Goal: Use online tool/utility: Utilize a website feature to perform a specific function

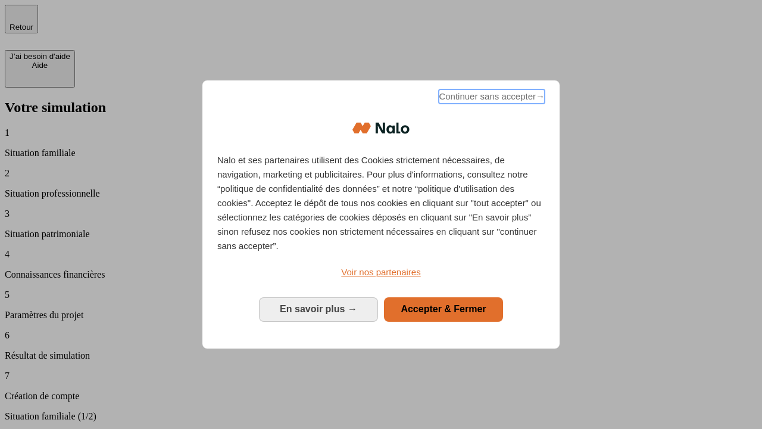
click at [490, 98] on span "Continuer sans accepter →" at bounding box center [492, 96] width 106 height 14
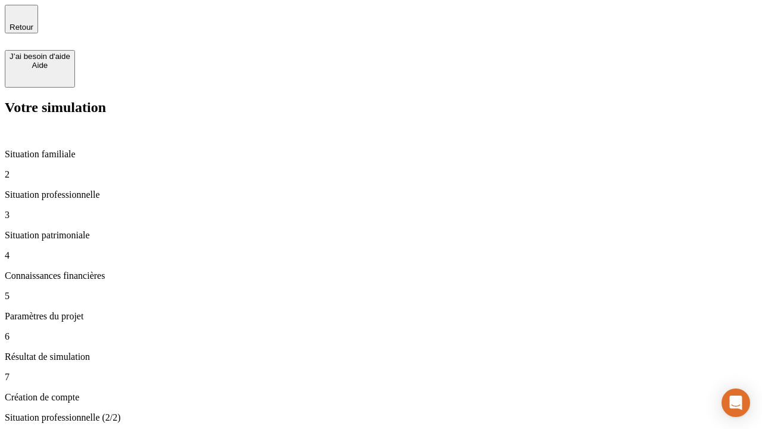
type input "30 000"
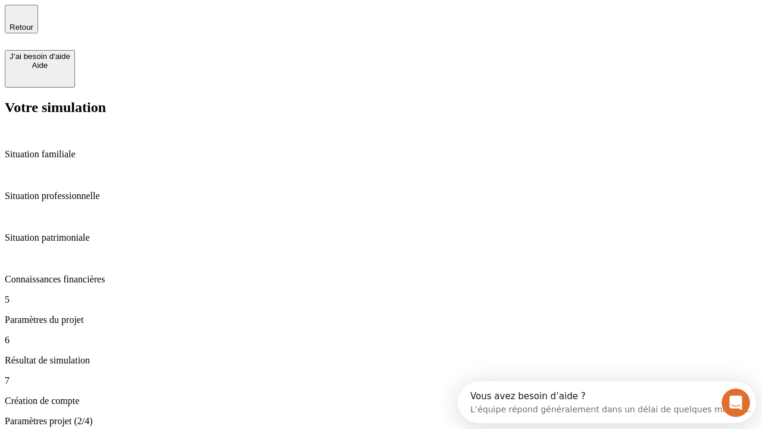
type input "25"
type input "1 000"
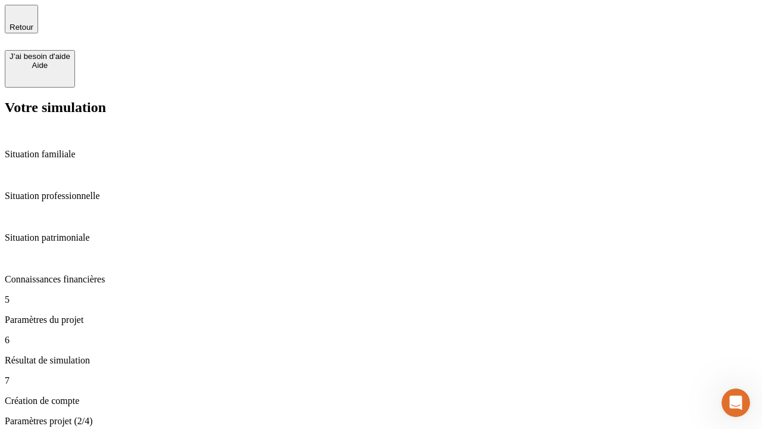
type input "640"
